Goal: Task Accomplishment & Management: Manage account settings

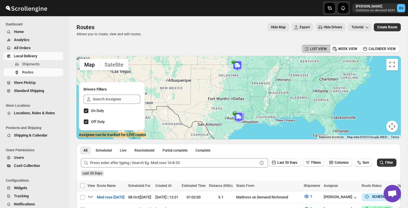
click at [28, 55] on span "Local Delivery" at bounding box center [25, 56] width 23 height 4
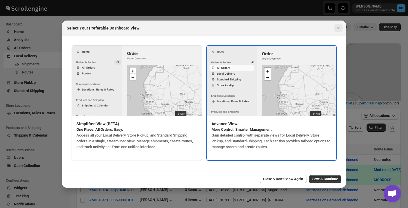
click at [336, 29] on icon "Close" at bounding box center [338, 28] width 6 height 6
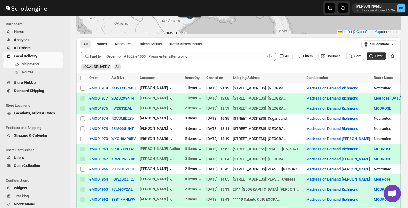
scroll to position [72, 0]
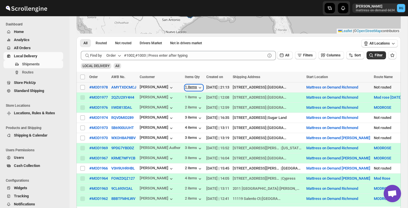
click at [197, 86] on icon "button" at bounding box center [200, 88] width 6 height 6
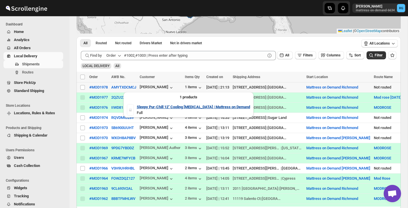
click at [148, 107] on b "Sleepy Pur-Chill 12" Cooling [MEDICAL_DATA] | Mattress on Demand" at bounding box center [193, 107] width 113 height 4
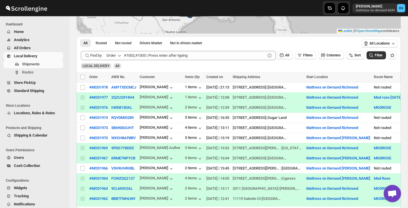
click at [25, 50] on span "All Orders" at bounding box center [22, 48] width 17 height 4
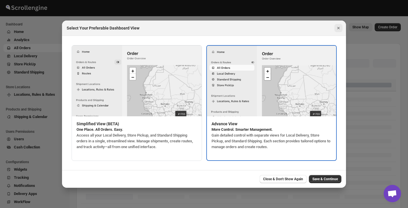
click at [337, 27] on icon "Close" at bounding box center [338, 28] width 2 height 2
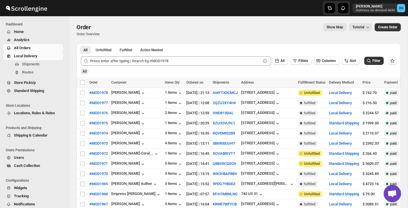
click at [34, 55] on span "Local Delivery" at bounding box center [25, 56] width 23 height 4
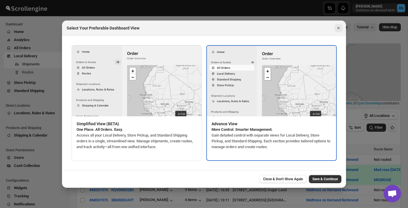
click at [340, 28] on icon "Close" at bounding box center [338, 28] width 6 height 6
